Goal: Answer question/provide support: Share knowledge or assist other users

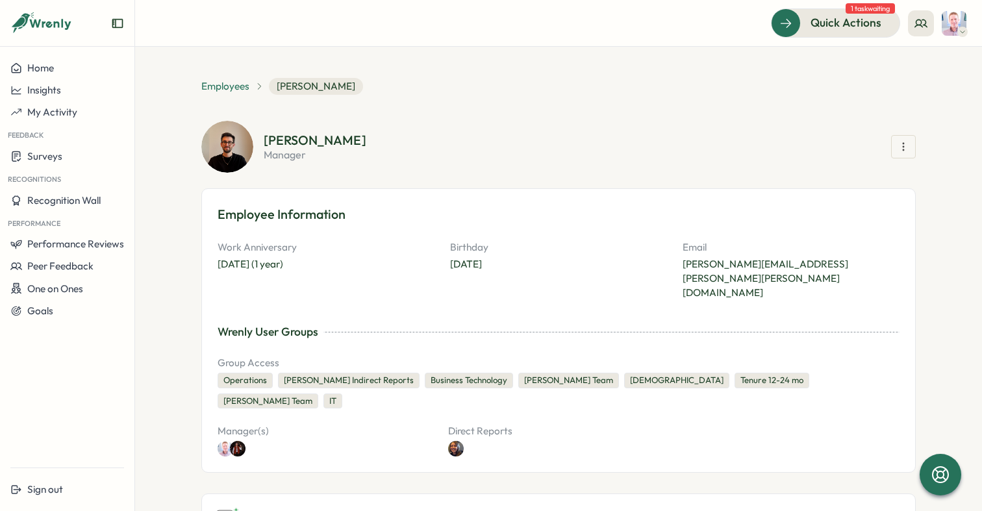
click at [224, 90] on span "Employees" at bounding box center [225, 86] width 48 height 14
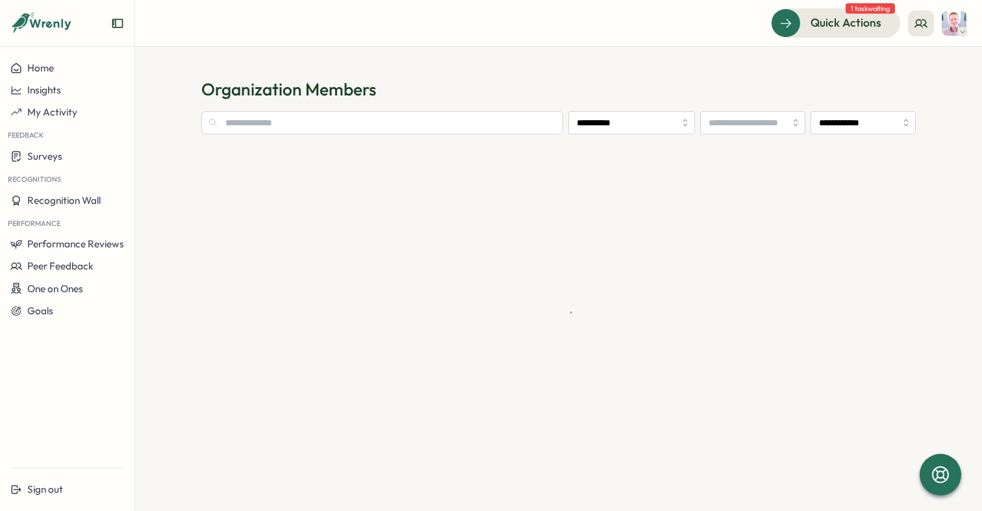
type input "**********"
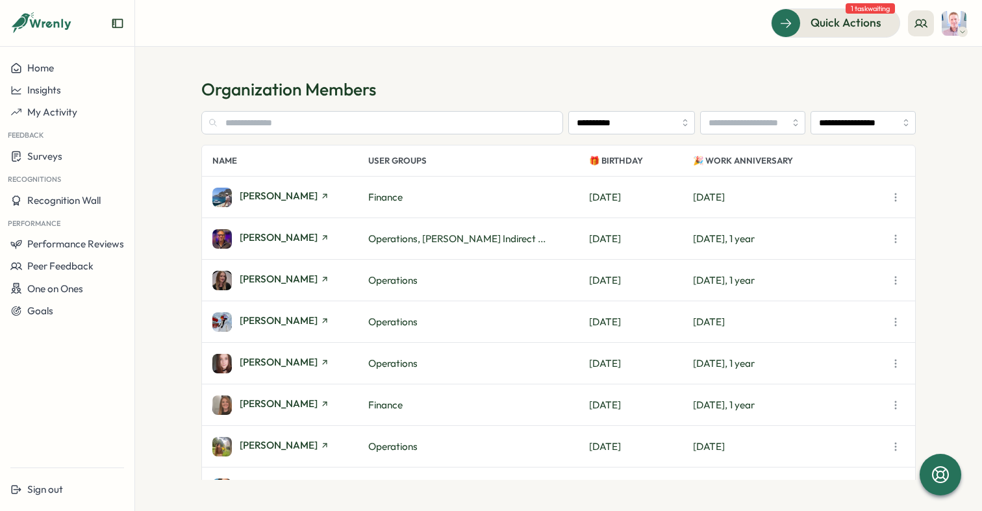
click at [71, 57] on aside "Home Insights My Activity Feedback Surveys Recognitions Recognition Wall Perfor…" at bounding box center [67, 255] width 135 height 511
click at [71, 61] on button "Home" at bounding box center [67, 68] width 135 height 22
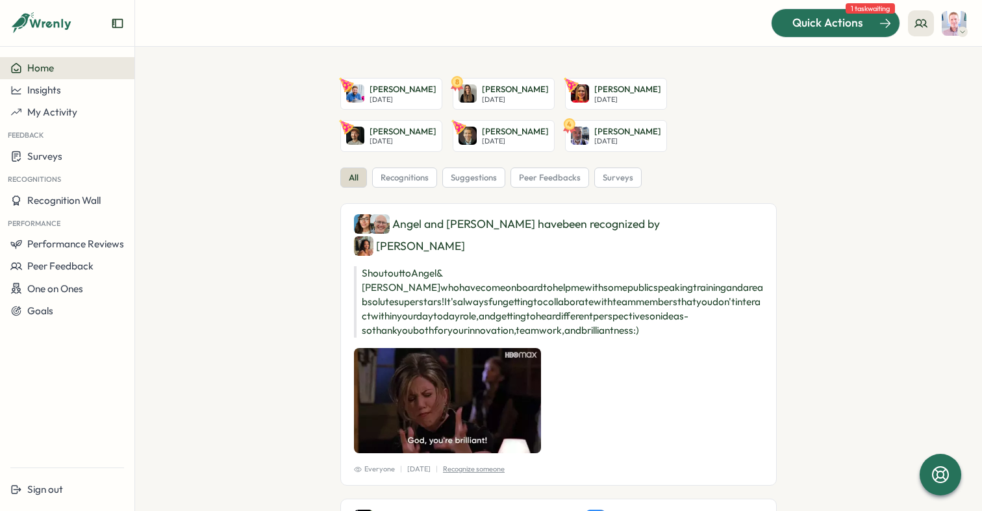
click at [823, 11] on div at bounding box center [836, 22] width 128 height 27
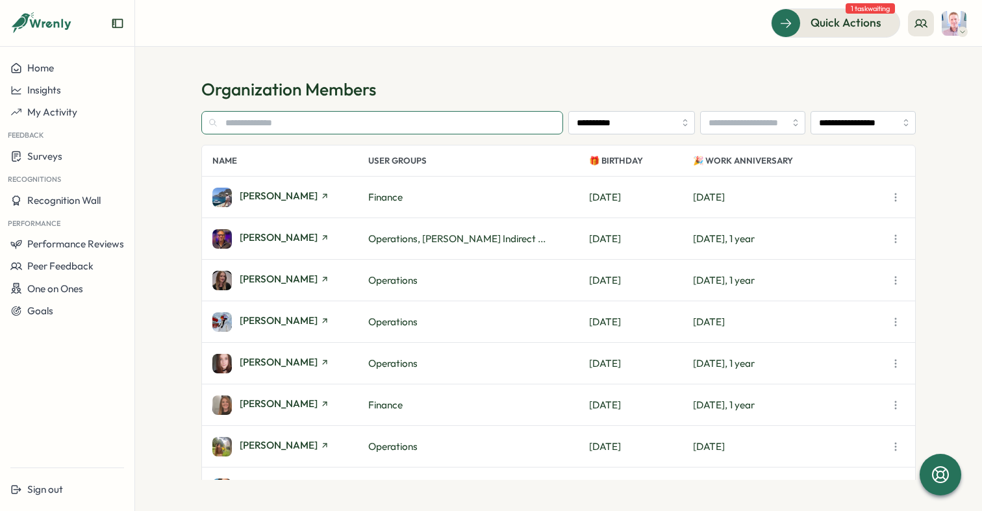
click at [289, 124] on input "text" at bounding box center [382, 122] width 362 height 23
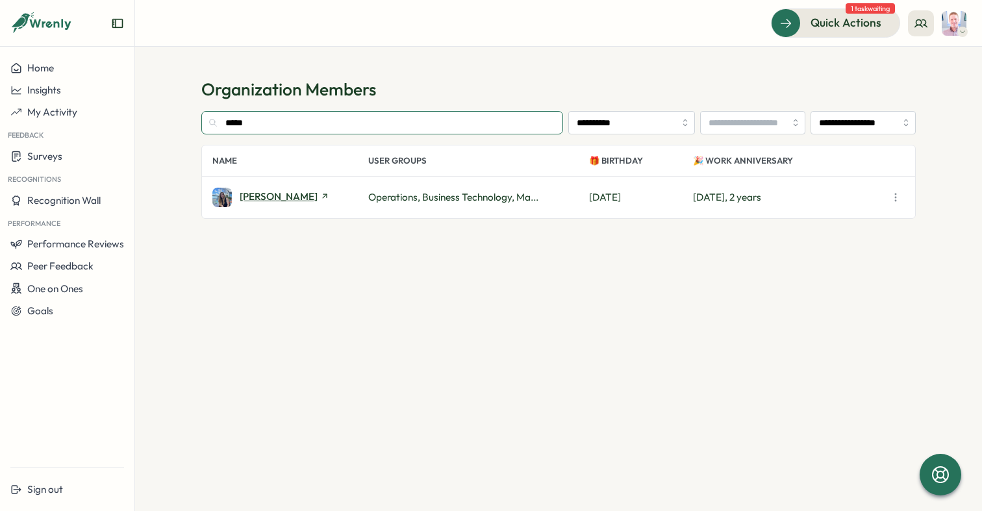
type input "*****"
click at [290, 198] on span "[PERSON_NAME]" at bounding box center [279, 197] width 78 height 10
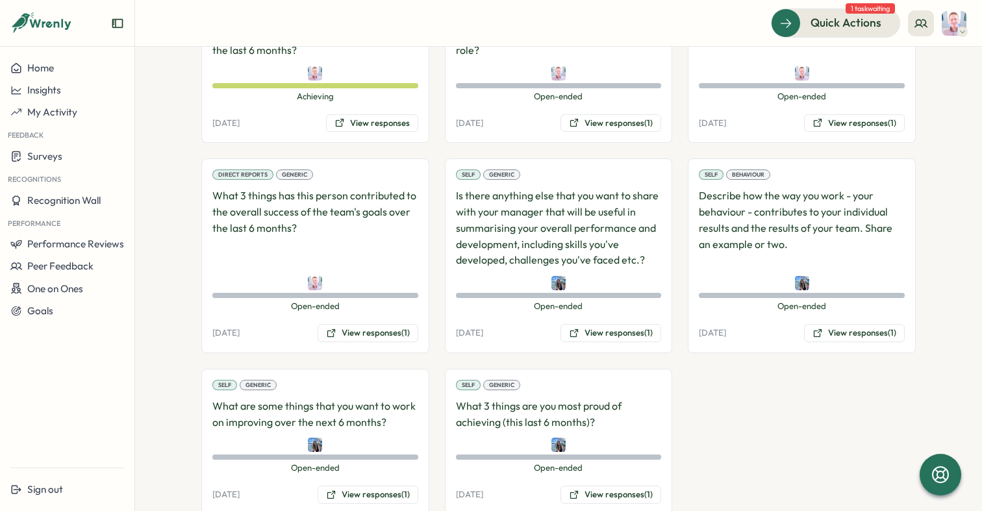
scroll to position [1173, 0]
click at [595, 324] on button "View responses (1)" at bounding box center [611, 333] width 101 height 18
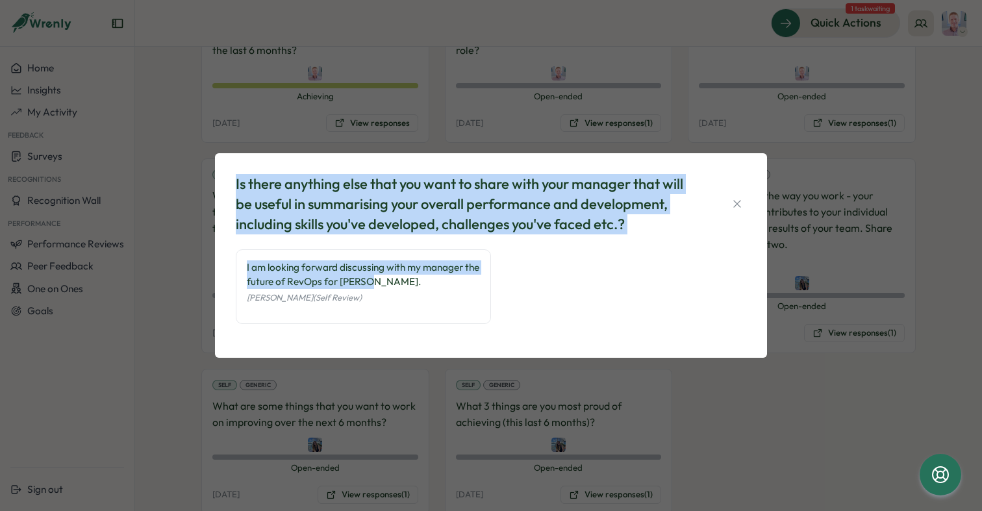
drag, startPoint x: 391, startPoint y: 283, endPoint x: 232, endPoint y: 186, distance: 186.0
click at [232, 186] on div "Is there anything else that you want to share with your manager that will be us…" at bounding box center [491, 255] width 521 height 173
copy div "Is there anything else that you want to share with your manager that will be us…"
click at [738, 201] on icon "button" at bounding box center [737, 204] width 13 height 13
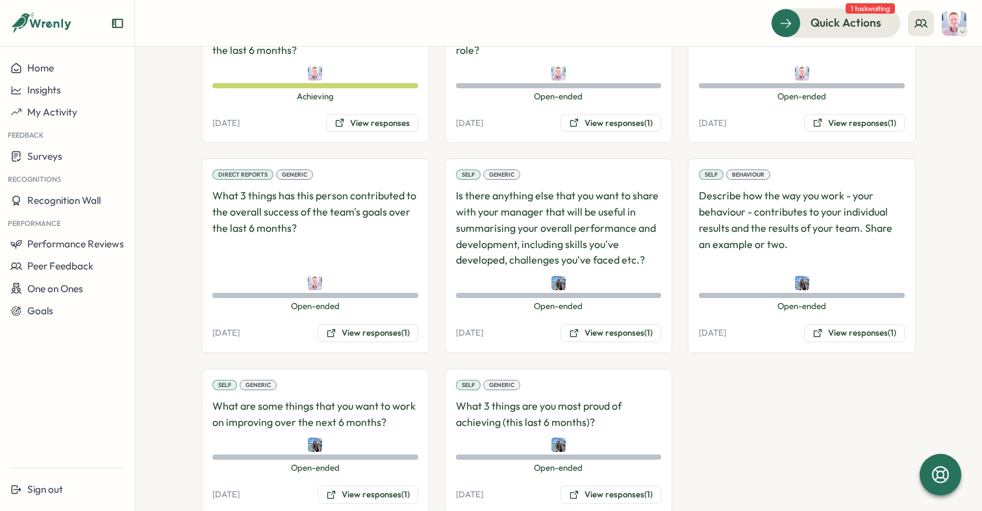
click at [739, 209] on p "Describe how the way you work - your behaviour - contributes to your individual…" at bounding box center [802, 228] width 206 height 81
click at [821, 309] on div "Self Behaviour Describe how the way you work - your behaviour - contributes to …" at bounding box center [802, 256] width 228 height 195
click at [822, 324] on button "View responses (1)" at bounding box center [854, 333] width 101 height 18
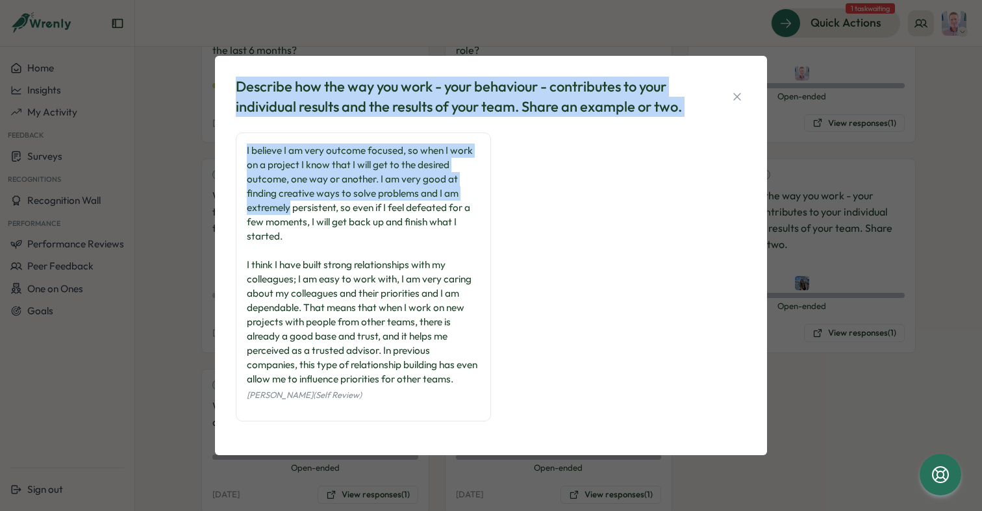
drag, startPoint x: 237, startPoint y: 83, endPoint x: 290, endPoint y: 208, distance: 136.3
click at [290, 208] on div "Describe how the way you work - your behaviour - contributes to your individual…" at bounding box center [491, 255] width 521 height 368
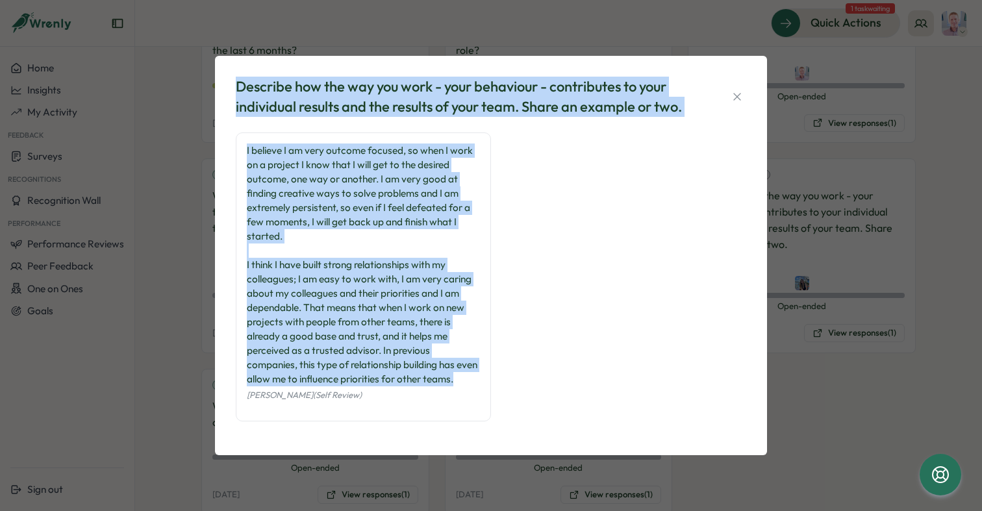
click at [285, 386] on div "I believe I am very outcome focused, so when I work on a project I know that I …" at bounding box center [363, 265] width 233 height 243
copy div "Describe how the way you work - your behaviour - contributes to your individual…"
click at [734, 92] on icon "button" at bounding box center [737, 96] width 13 height 13
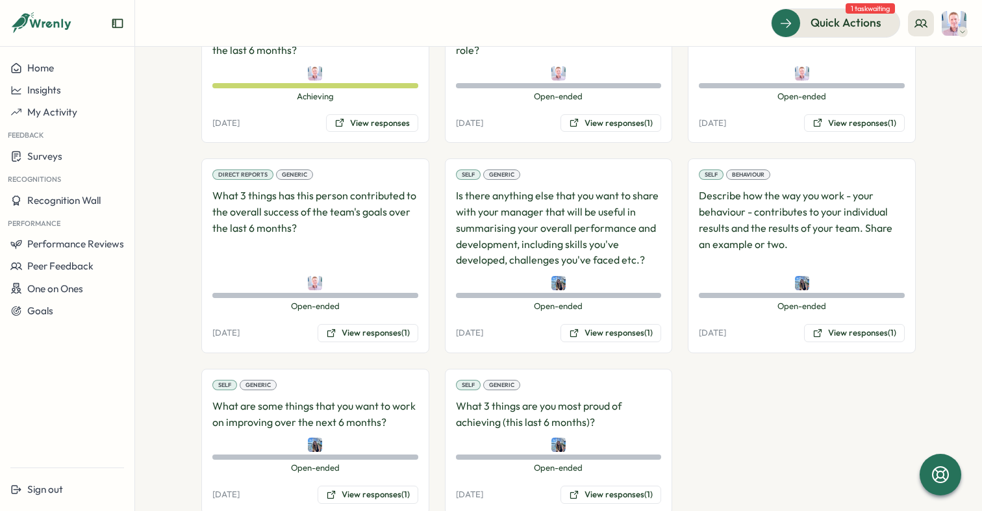
click at [350, 398] on p "What are some things that you want to work on improving over the next 6 months?" at bounding box center [315, 414] width 206 height 32
click at [367, 486] on button "View responses (1)" at bounding box center [368, 495] width 101 height 18
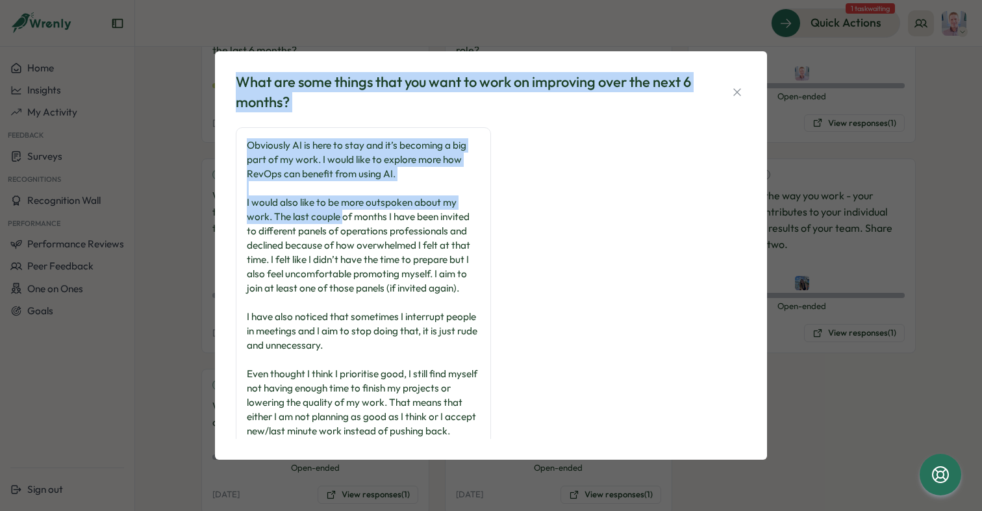
drag, startPoint x: 238, startPoint y: 75, endPoint x: 344, endPoint y: 218, distance: 177.9
click at [344, 218] on div "What are some things that you want to work on improving over the next 6 months?…" at bounding box center [491, 256] width 521 height 378
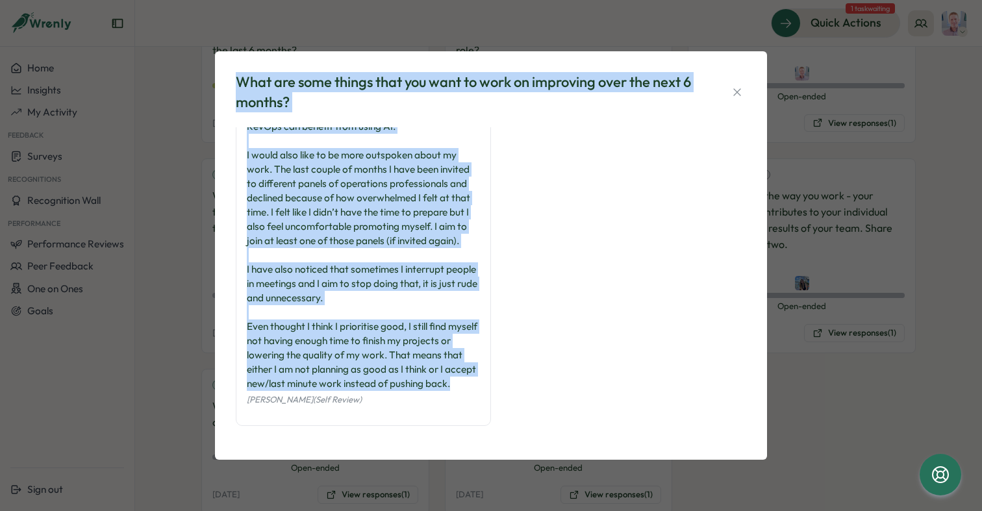
click at [285, 381] on div "Obviously AI is here to stay and it’s becoming a big part of my work. I would l…" at bounding box center [363, 241] width 233 height 300
copy div "What are some things that you want to work on improving over the next 6 months?…"
click at [738, 87] on icon "button" at bounding box center [737, 92] width 13 height 13
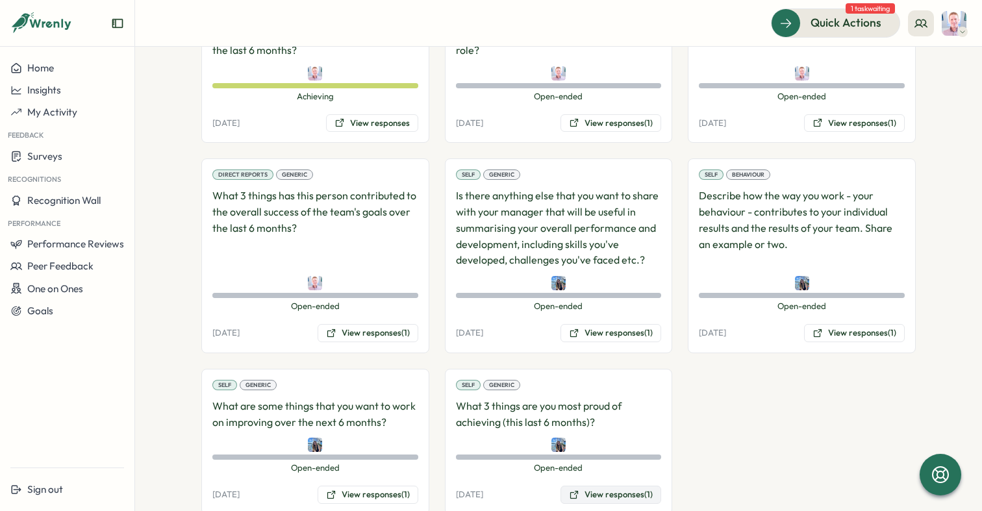
click at [606, 486] on button "View responses (1)" at bounding box center [611, 495] width 101 height 18
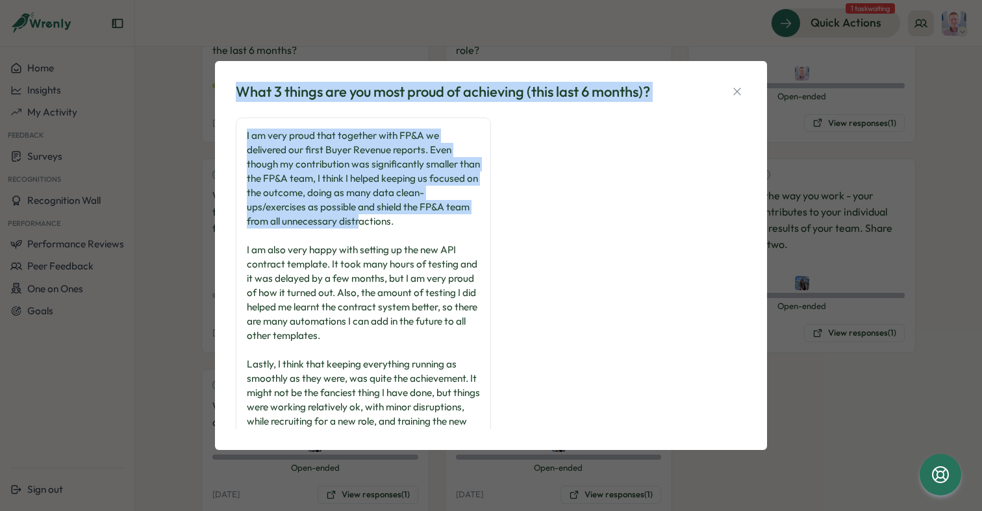
drag, startPoint x: 235, startPoint y: 90, endPoint x: 378, endPoint y: 248, distance: 212.1
click at [372, 240] on div "What 3 things are you most proud of achieving (this last 6 months)? I am very p…" at bounding box center [491, 256] width 521 height 358
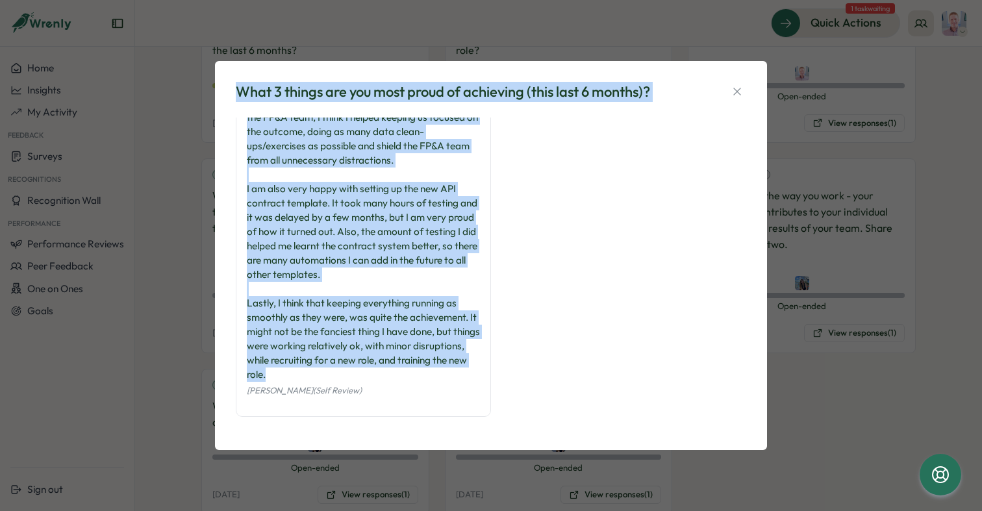
click at [352, 376] on div "I am very proud that together with FP&A we delivered our first Buyer Revenue re…" at bounding box center [363, 225] width 233 height 314
copy div "What 3 things are you most proud of achieving (this last 6 months)? I am very p…"
